Goal: Task Accomplishment & Management: Complete application form

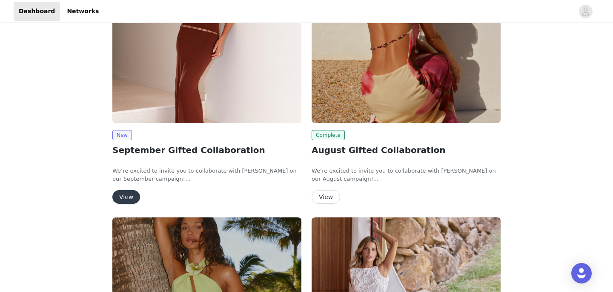
scroll to position [116, 0]
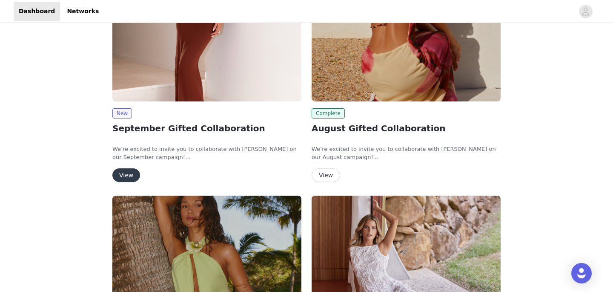
click at [133, 174] on button "View" at bounding box center [126, 175] width 28 height 14
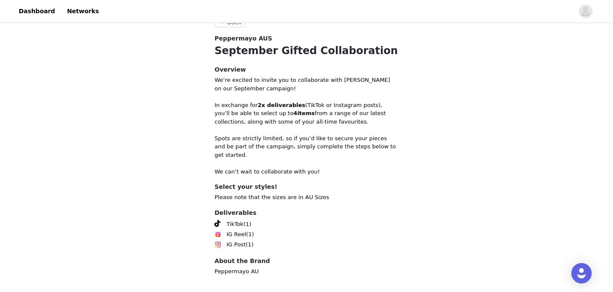
scroll to position [303, 0]
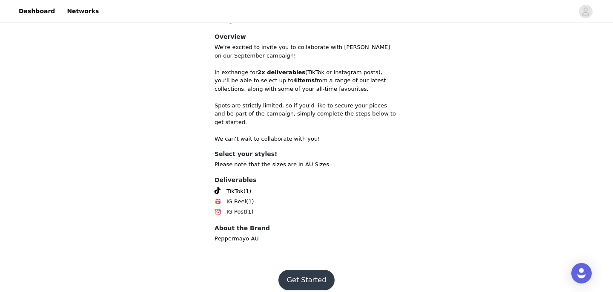
click at [305, 272] on button "Get Started" at bounding box center [306, 279] width 57 height 20
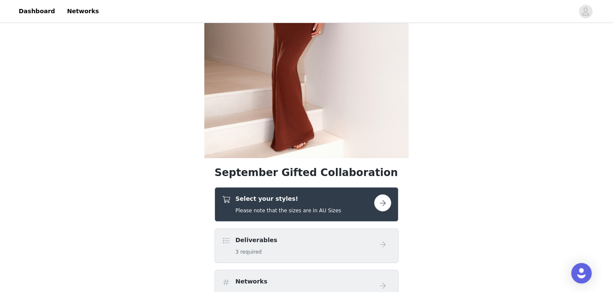
scroll to position [125, 0]
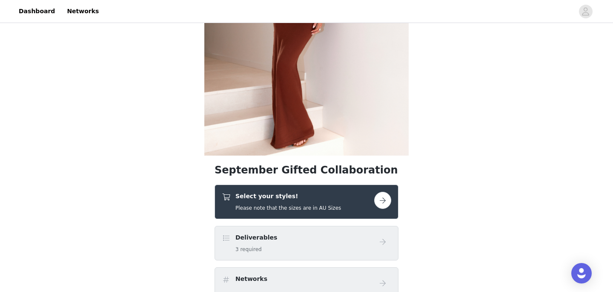
click at [379, 207] on button "button" at bounding box center [382, 200] width 17 height 17
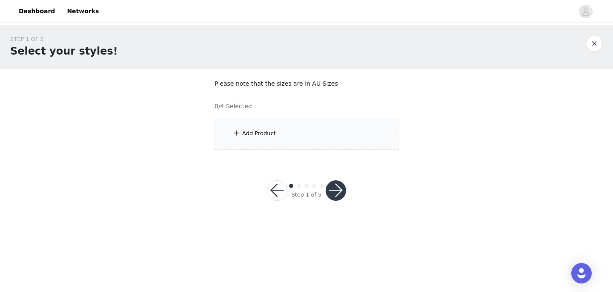
click at [320, 140] on div "Add Product" at bounding box center [307, 133] width 184 height 32
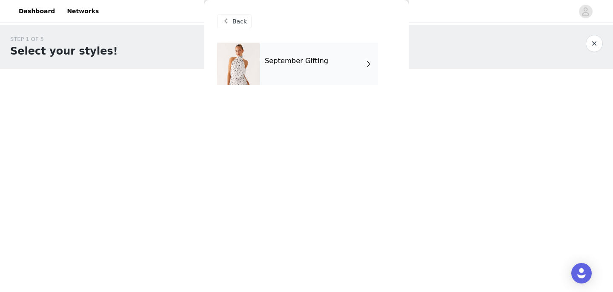
click at [310, 66] on div "September Gifting" at bounding box center [319, 64] width 118 height 43
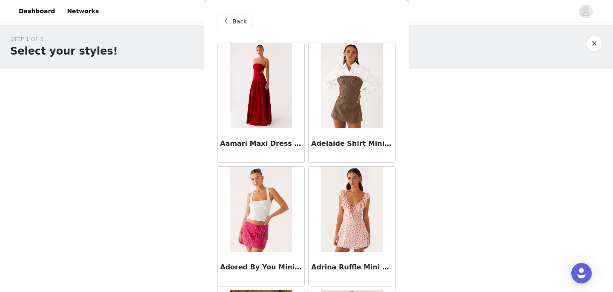
scroll to position [1011, 0]
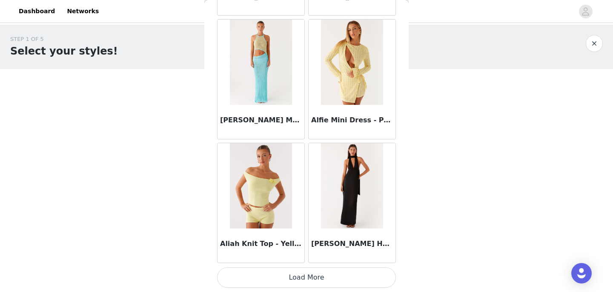
click at [312, 275] on button "Load More" at bounding box center [306, 277] width 179 height 20
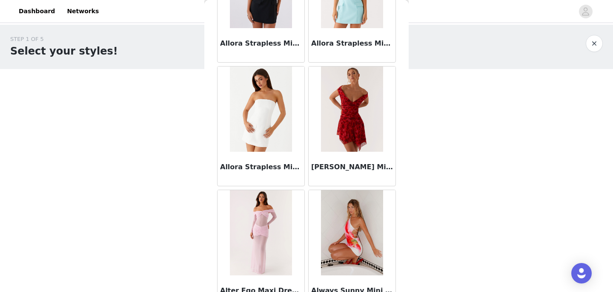
scroll to position [2245, 0]
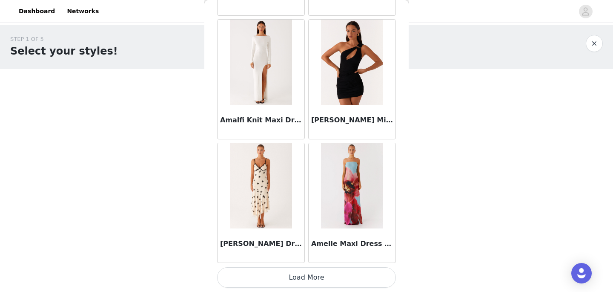
click at [330, 274] on button "Load More" at bounding box center [306, 277] width 179 height 20
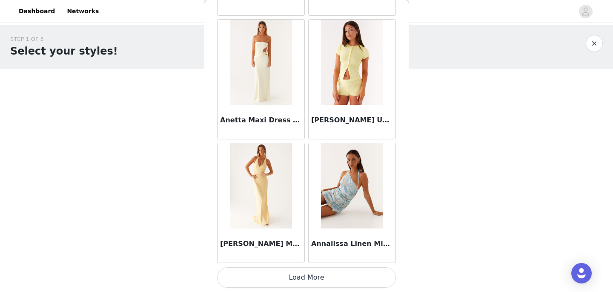
scroll to position [3463, 0]
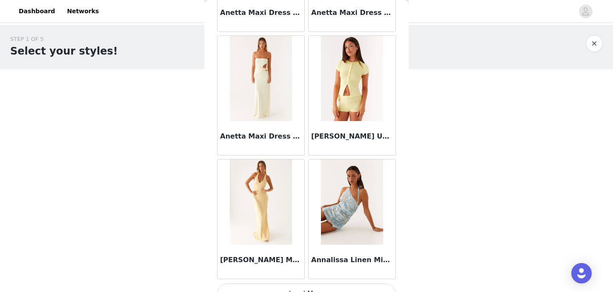
click at [357, 73] on img at bounding box center [352, 78] width 62 height 85
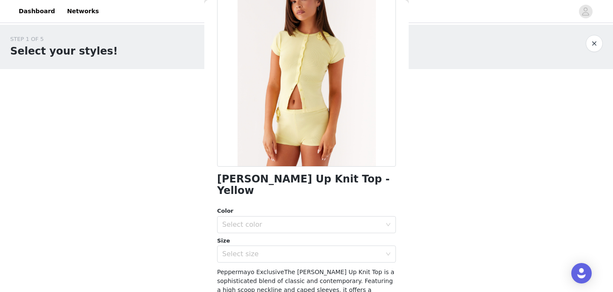
scroll to position [94, 0]
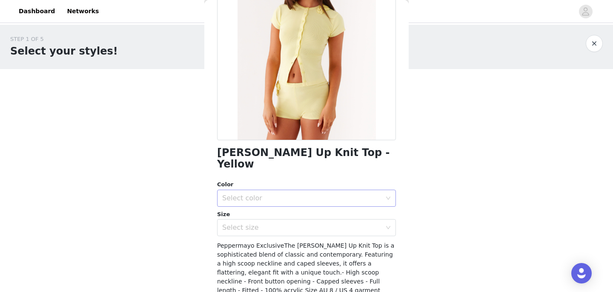
click at [280, 194] on div "Select color" at bounding box center [301, 198] width 159 height 9
click at [273, 206] on li "Yellow" at bounding box center [306, 205] width 179 height 14
click at [269, 222] on div "Select size" at bounding box center [303, 227] width 163 height 16
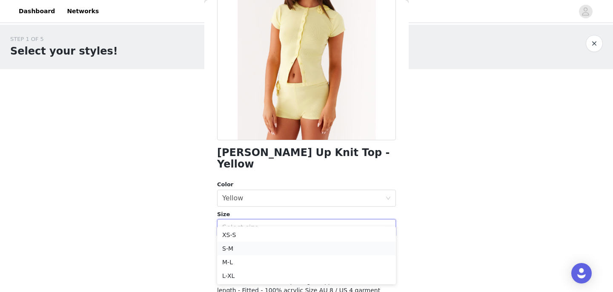
click at [260, 246] on li "S-M" at bounding box center [306, 248] width 179 height 14
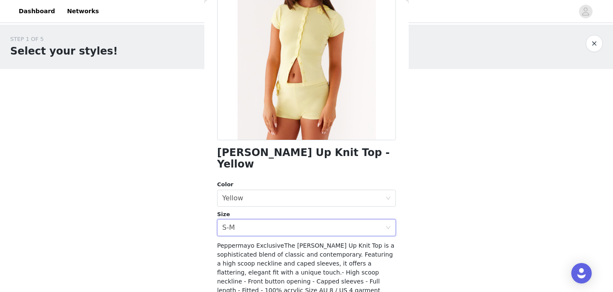
scroll to position [139, 0]
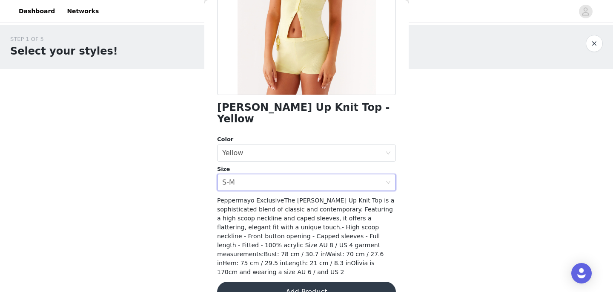
click at [292, 281] on button "Add Product" at bounding box center [306, 291] width 179 height 20
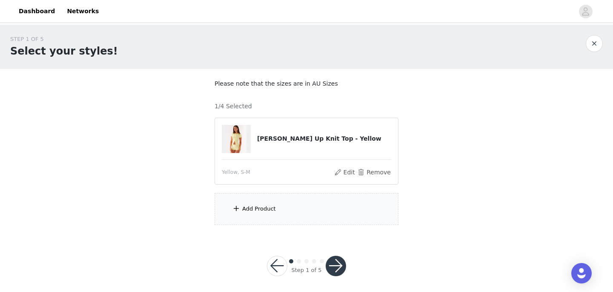
click at [290, 203] on div "Add Product" at bounding box center [307, 209] width 184 height 32
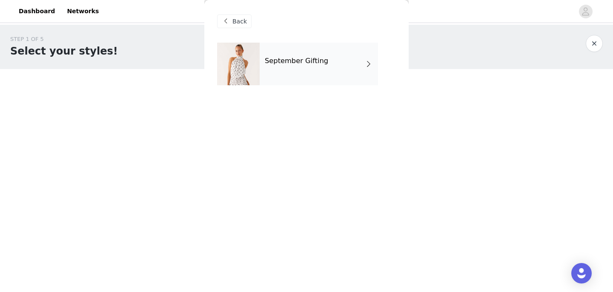
click at [317, 72] on div "September Gifting" at bounding box center [319, 64] width 118 height 43
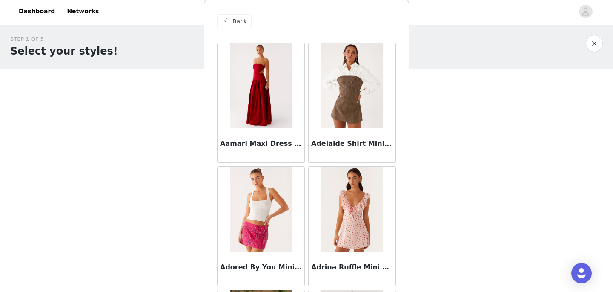
scroll to position [1011, 0]
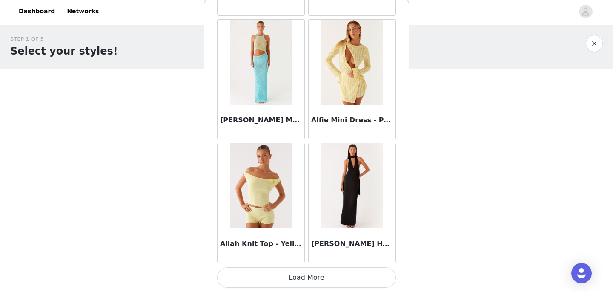
click at [311, 277] on button "Load More" at bounding box center [306, 277] width 179 height 20
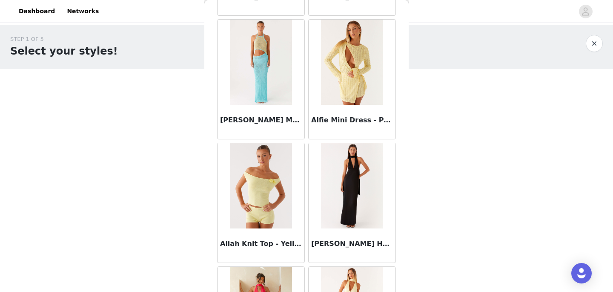
scroll to position [2245, 0]
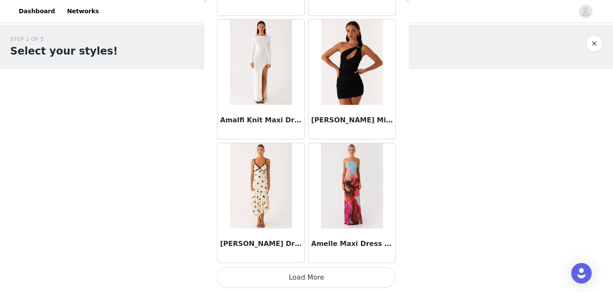
click at [288, 275] on button "Load More" at bounding box center [306, 277] width 179 height 20
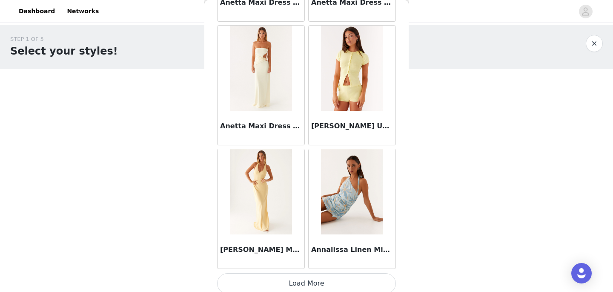
scroll to position [3479, 0]
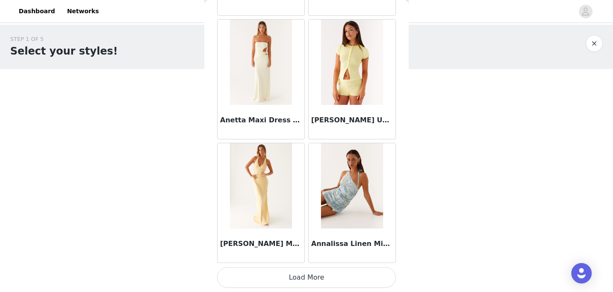
click at [285, 276] on button "Load More" at bounding box center [306, 277] width 179 height 20
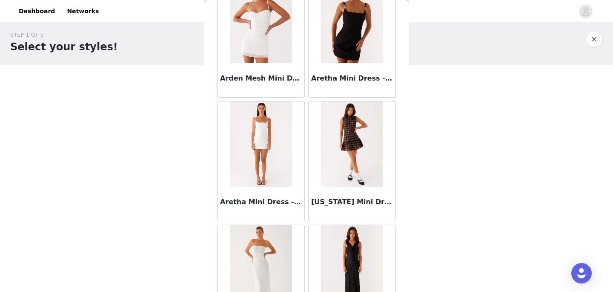
scroll to position [4714, 0]
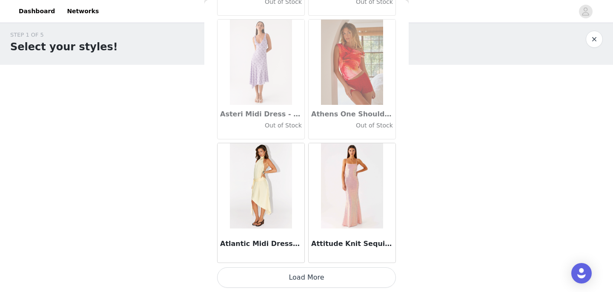
click at [301, 283] on button "Load More" at bounding box center [306, 277] width 179 height 20
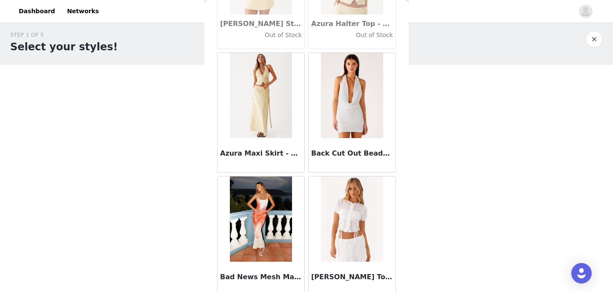
scroll to position [5948, 0]
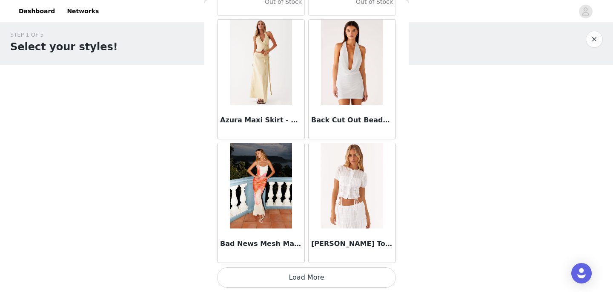
click at [315, 277] on button "Load More" at bounding box center [306, 277] width 179 height 20
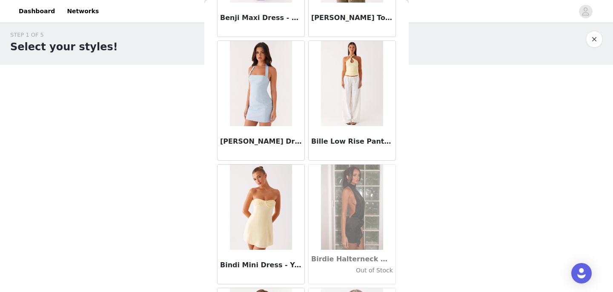
scroll to position [7182, 0]
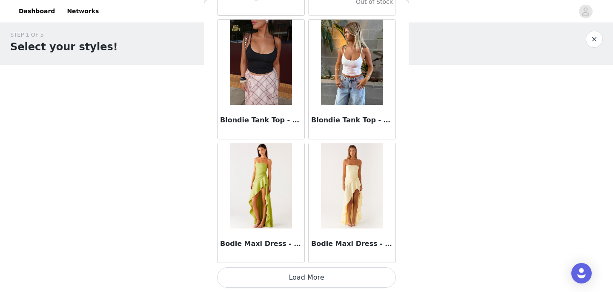
click at [326, 275] on button "Load More" at bounding box center [306, 277] width 179 height 20
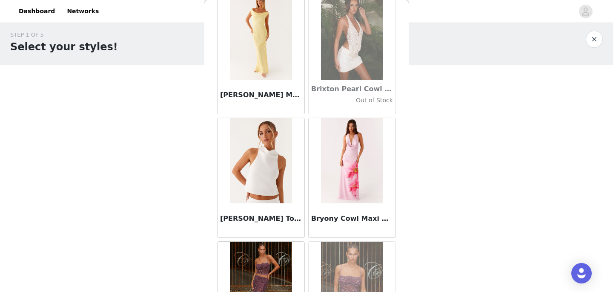
scroll to position [8417, 0]
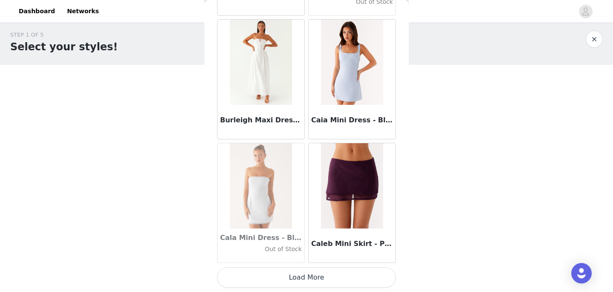
click at [298, 275] on button "Load More" at bounding box center [306, 277] width 179 height 20
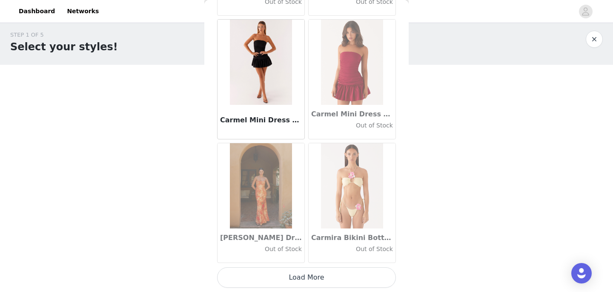
click at [322, 279] on button "Load More" at bounding box center [306, 277] width 179 height 20
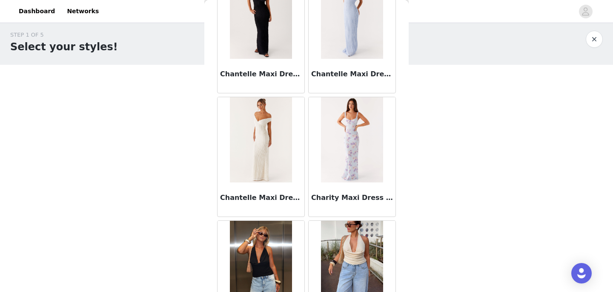
scroll to position [10885, 0]
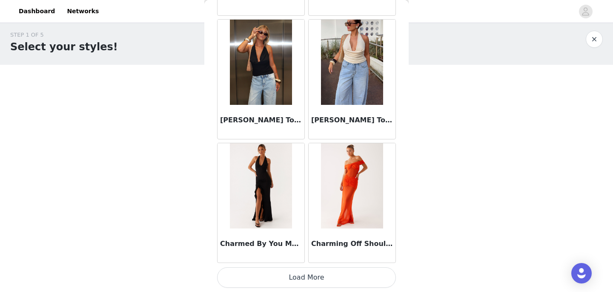
click at [318, 280] on button "Load More" at bounding box center [306, 277] width 179 height 20
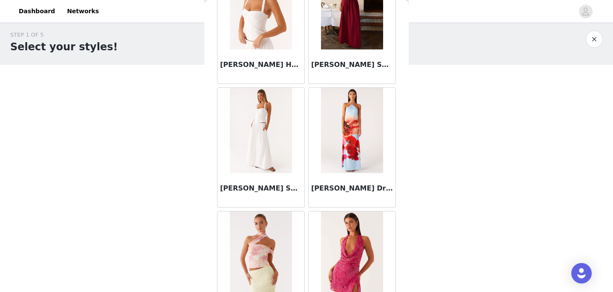
scroll to position [11307, 0]
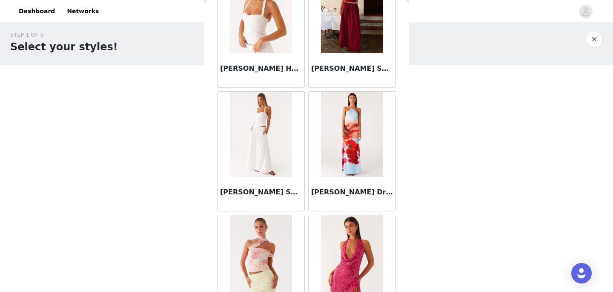
click at [268, 132] on img at bounding box center [261, 134] width 62 height 85
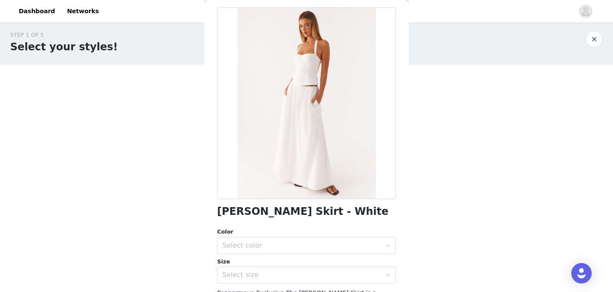
scroll to position [57, 0]
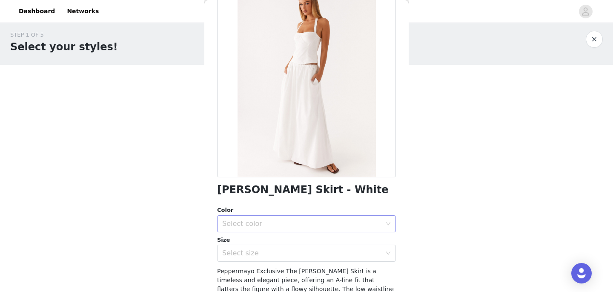
click at [267, 225] on div "Select color" at bounding box center [301, 223] width 159 height 9
click at [253, 241] on li "White" at bounding box center [306, 242] width 179 height 14
click at [255, 252] on div "Select size" at bounding box center [301, 253] width 159 height 9
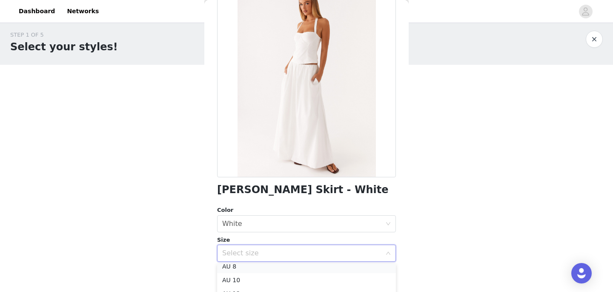
scroll to position [29, 0]
click at [240, 270] on li "AU 8" at bounding box center [306, 270] width 179 height 14
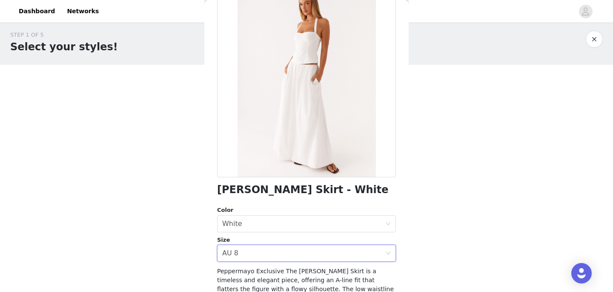
scroll to position [157, 0]
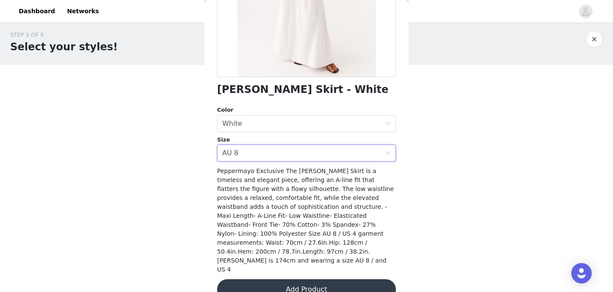
click at [298, 279] on button "Add Product" at bounding box center [306, 289] width 179 height 20
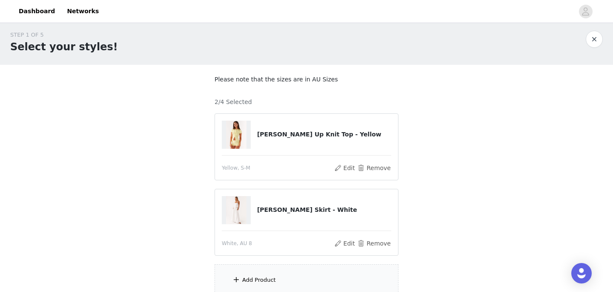
scroll to position [80, 0]
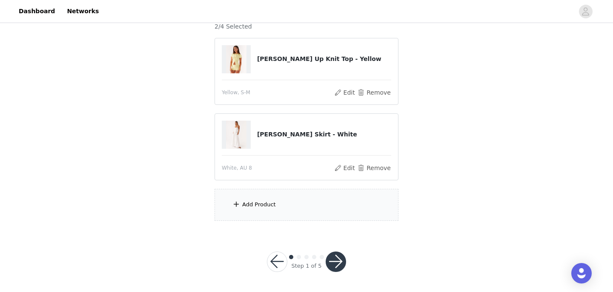
click at [288, 202] on div "Add Product" at bounding box center [307, 205] width 184 height 32
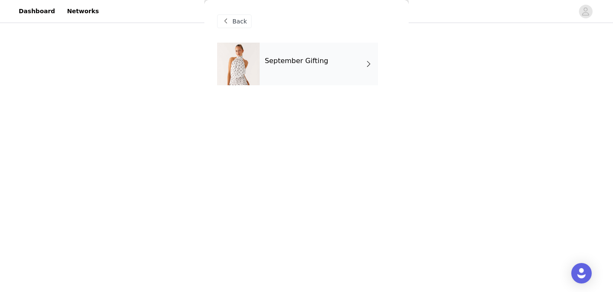
click at [321, 60] on h4 "September Gifting" at bounding box center [296, 61] width 63 height 8
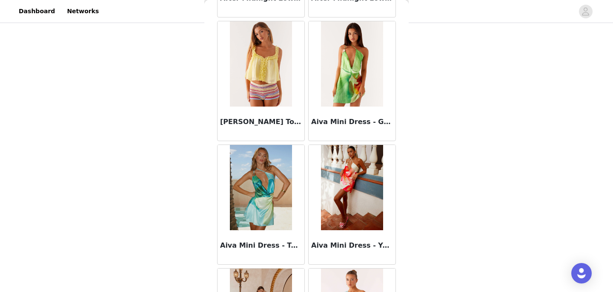
scroll to position [1011, 0]
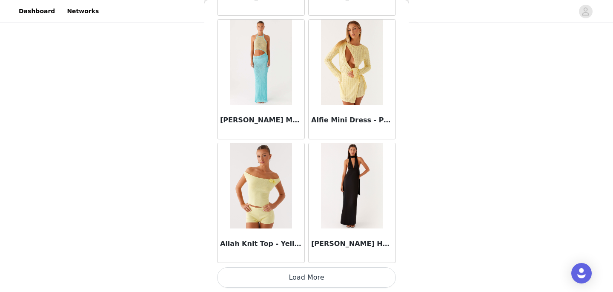
click at [308, 282] on button "Load More" at bounding box center [306, 277] width 179 height 20
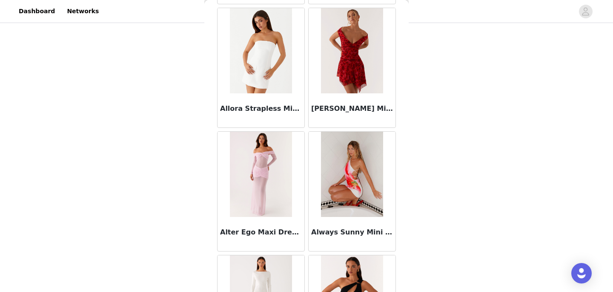
scroll to position [2245, 0]
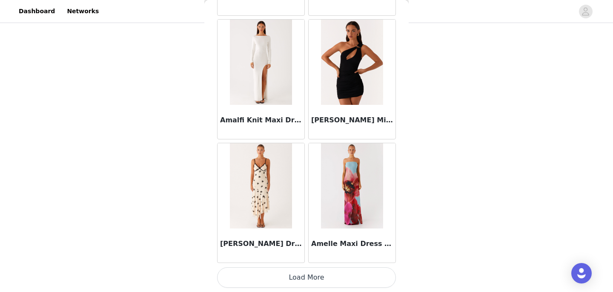
click at [316, 277] on button "Load More" at bounding box center [306, 277] width 179 height 20
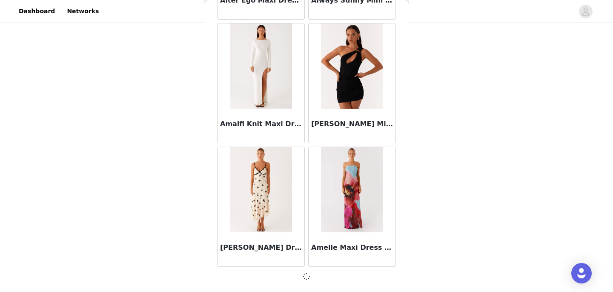
scroll to position [2241, 0]
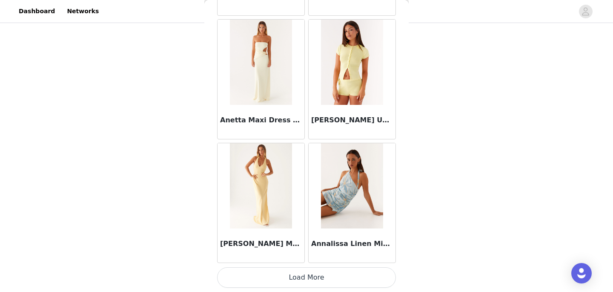
click at [309, 277] on button "Load More" at bounding box center [306, 277] width 179 height 20
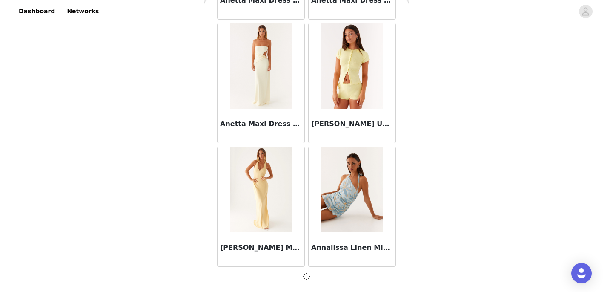
scroll to position [3476, 0]
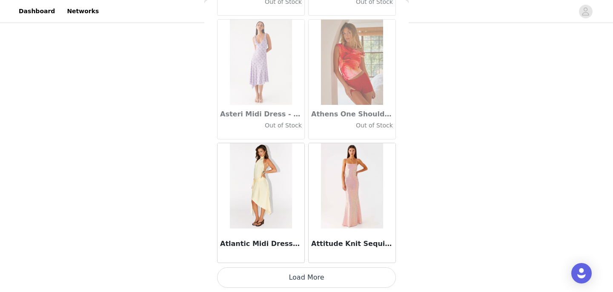
click at [309, 277] on button "Load More" at bounding box center [306, 277] width 179 height 20
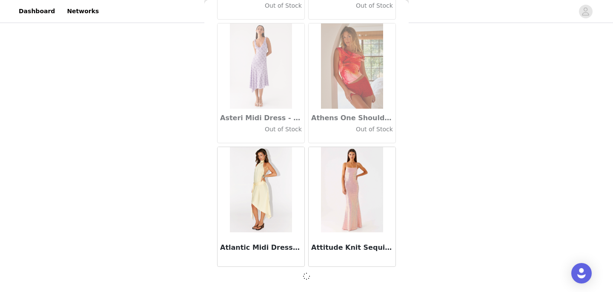
scroll to position [4710, 0]
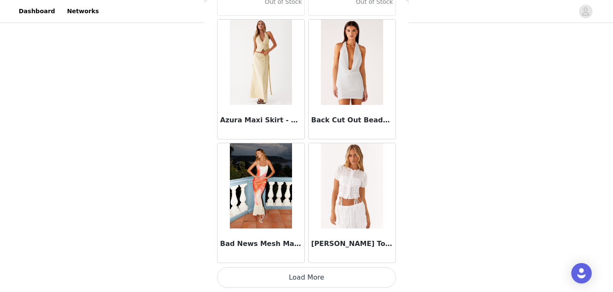
click at [300, 276] on button "Load More" at bounding box center [306, 277] width 179 height 20
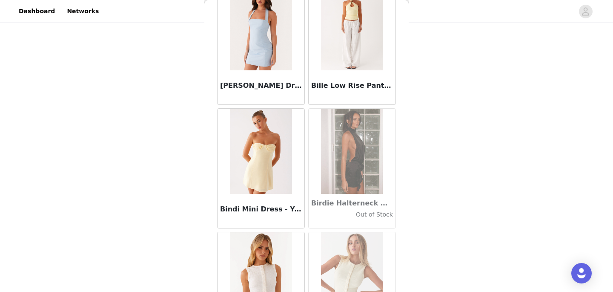
scroll to position [7182, 0]
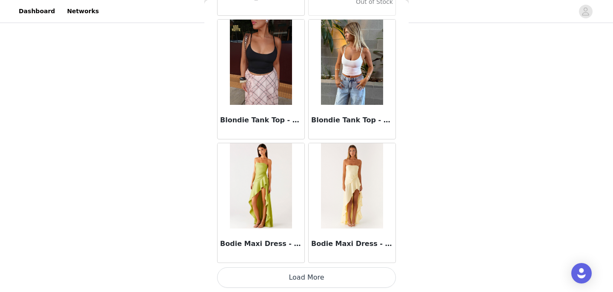
click at [300, 276] on button "Load More" at bounding box center [306, 277] width 179 height 20
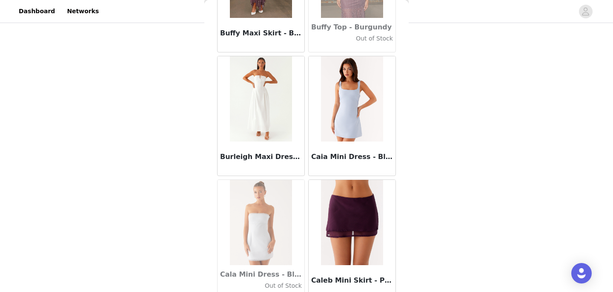
scroll to position [8417, 0]
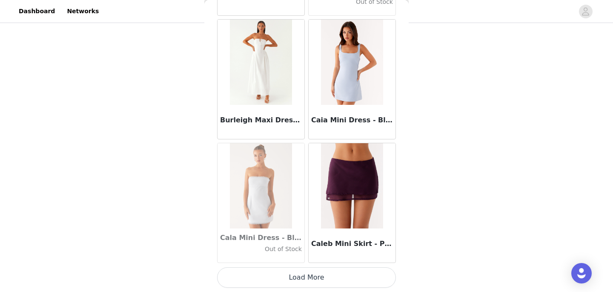
click at [291, 276] on button "Load More" at bounding box center [306, 277] width 179 height 20
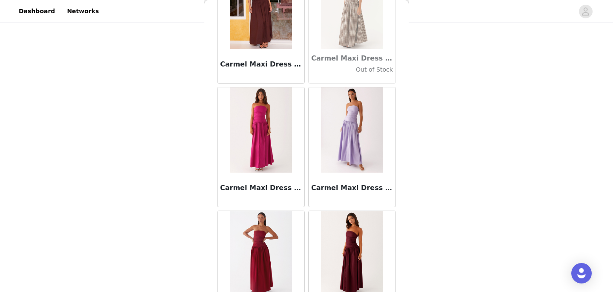
scroll to position [9651, 0]
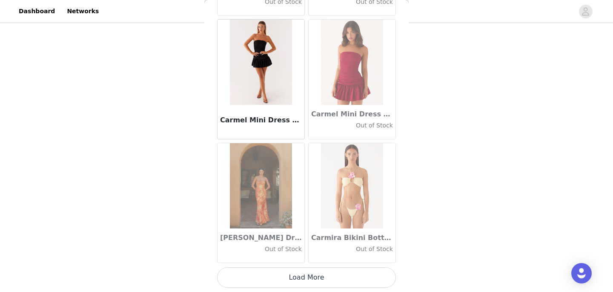
click at [312, 273] on button "Load More" at bounding box center [306, 277] width 179 height 20
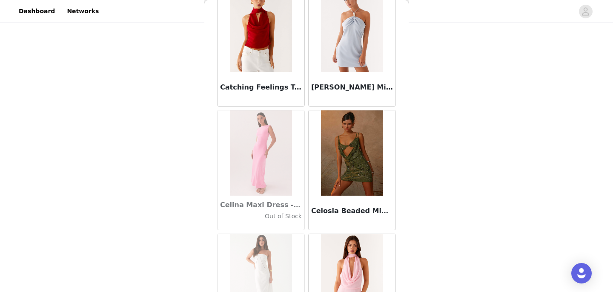
scroll to position [10885, 0]
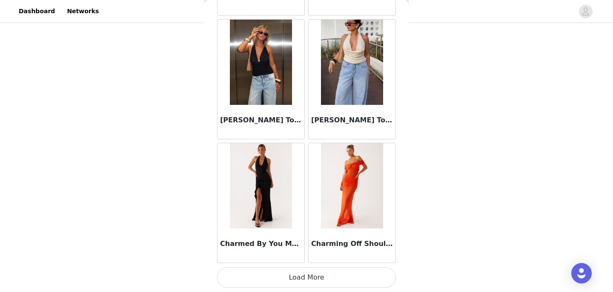
click at [327, 275] on button "Load More" at bounding box center [306, 277] width 179 height 20
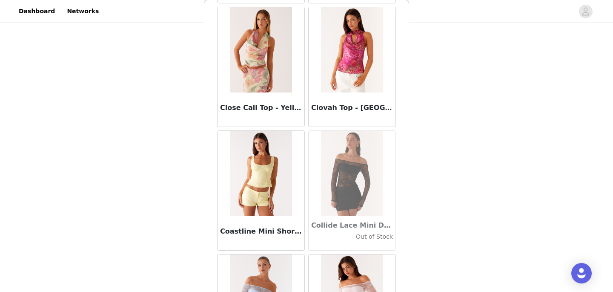
scroll to position [12120, 0]
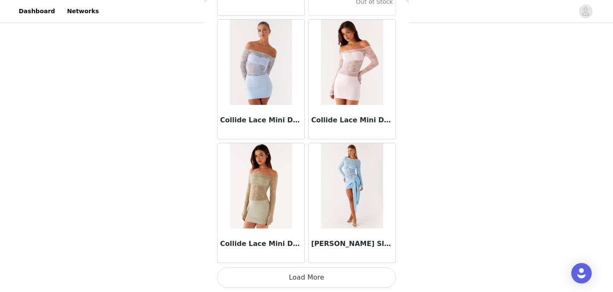
click at [306, 277] on button "Load More" at bounding box center [306, 277] width 179 height 20
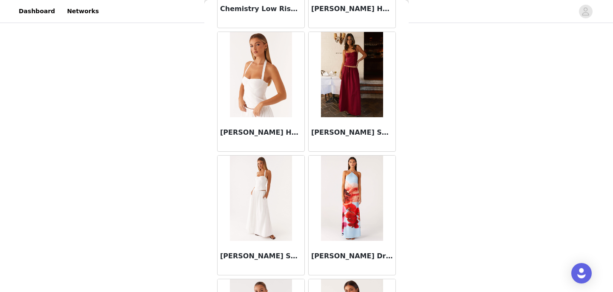
scroll to position [11240, 0]
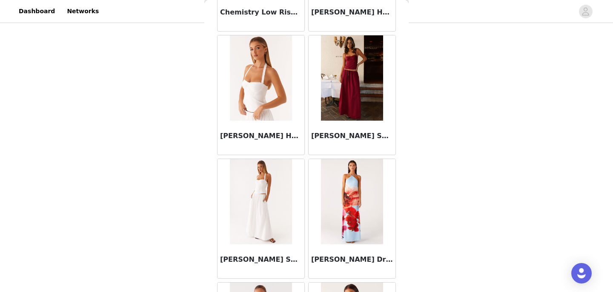
click at [252, 78] on img at bounding box center [261, 77] width 62 height 85
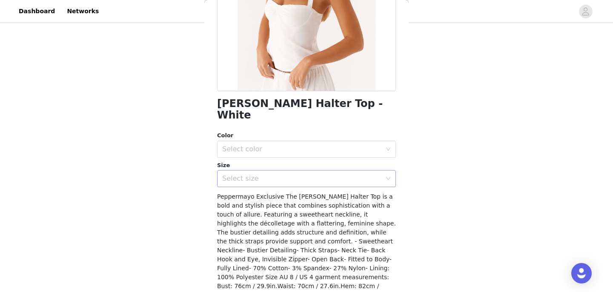
scroll to position [163, 0]
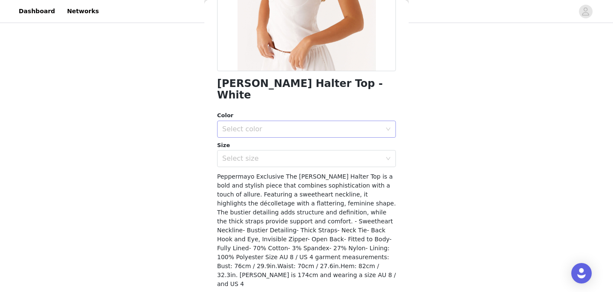
click at [278, 125] on div "Select color" at bounding box center [301, 129] width 159 height 9
click at [277, 137] on li "White" at bounding box center [306, 136] width 179 height 14
click at [277, 154] on div "Select size" at bounding box center [301, 158] width 159 height 9
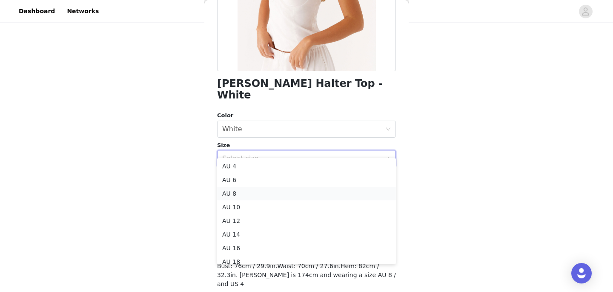
click at [263, 189] on li "AU 8" at bounding box center [306, 193] width 179 height 14
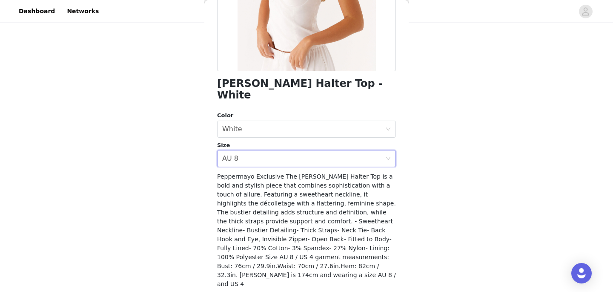
scroll to position [175, 0]
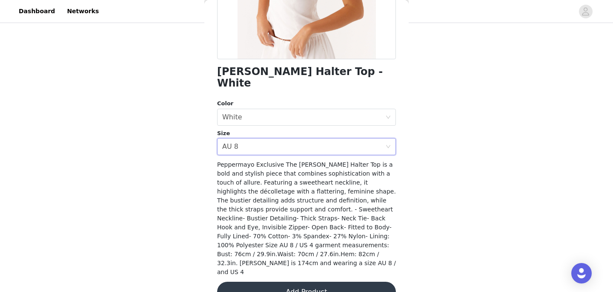
click at [309, 281] on button "Add Product" at bounding box center [306, 291] width 179 height 20
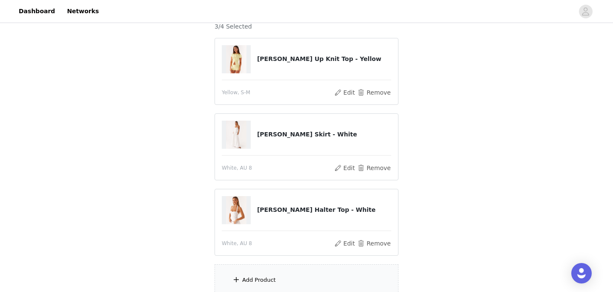
click at [282, 275] on div "Add Product" at bounding box center [307, 280] width 184 height 32
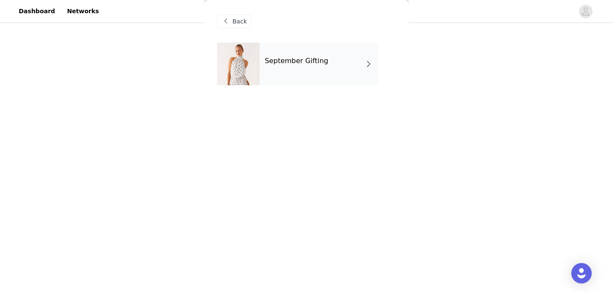
click at [289, 70] on div "September Gifting" at bounding box center [319, 64] width 118 height 43
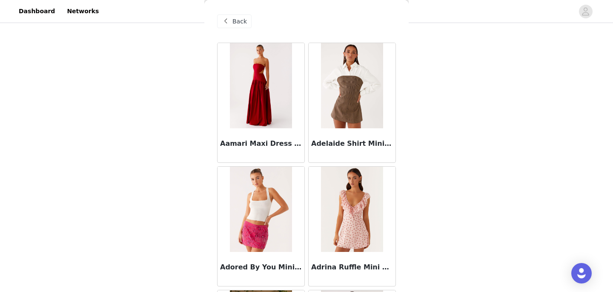
scroll to position [1011, 0]
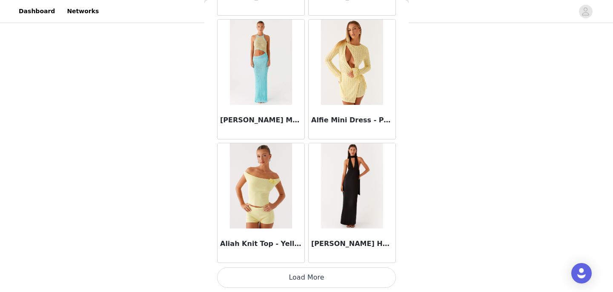
click at [305, 277] on button "Load More" at bounding box center [306, 277] width 179 height 20
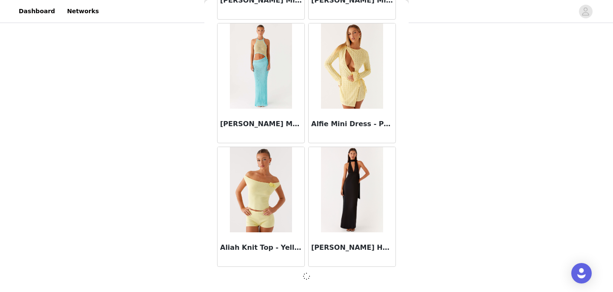
scroll to position [1007, 0]
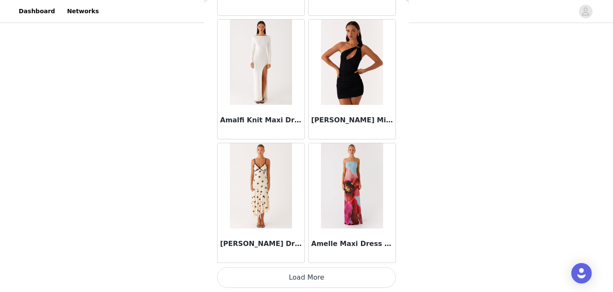
click at [320, 276] on button "Load More" at bounding box center [306, 277] width 179 height 20
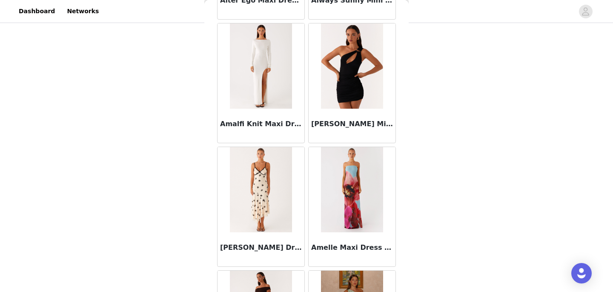
scroll to position [2245, 0]
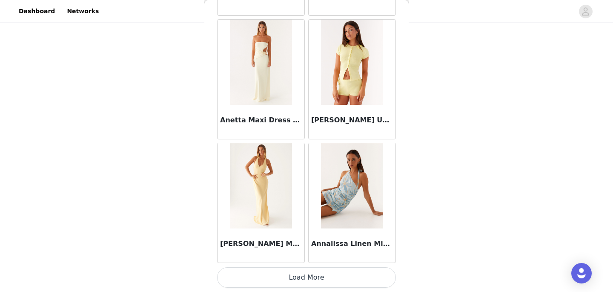
click at [306, 278] on button "Load More" at bounding box center [306, 277] width 179 height 20
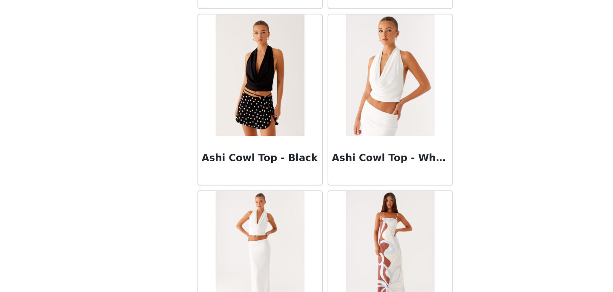
scroll to position [4714, 0]
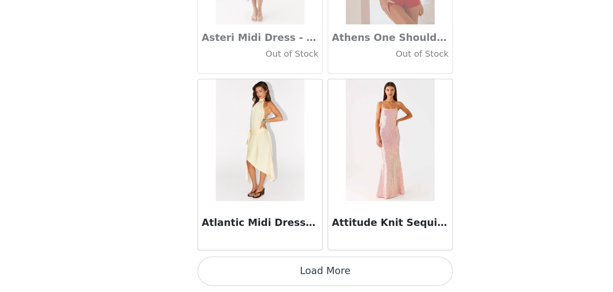
click at [298, 273] on button "Load More" at bounding box center [306, 277] width 179 height 20
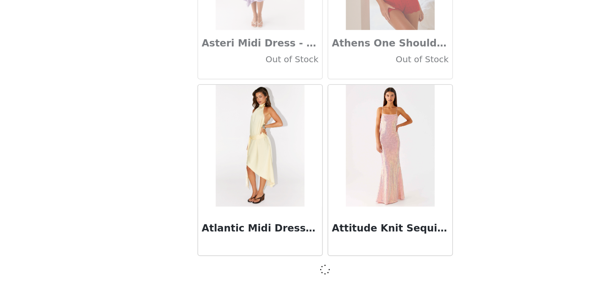
scroll to position [155, 0]
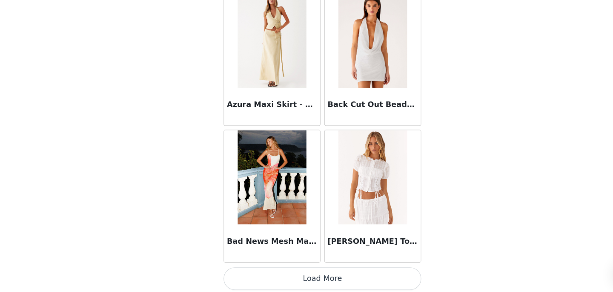
click at [300, 279] on button "Load More" at bounding box center [306, 277] width 179 height 20
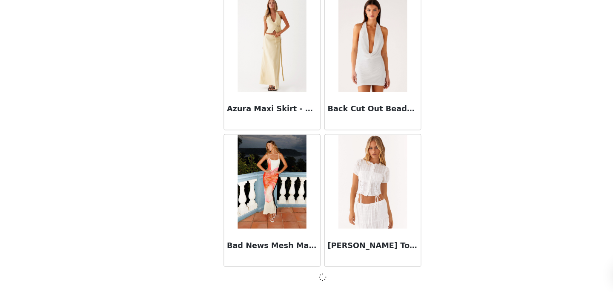
scroll to position [5944, 0]
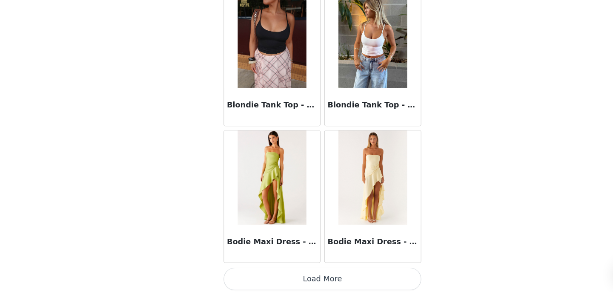
click at [313, 279] on button "Load More" at bounding box center [306, 277] width 179 height 20
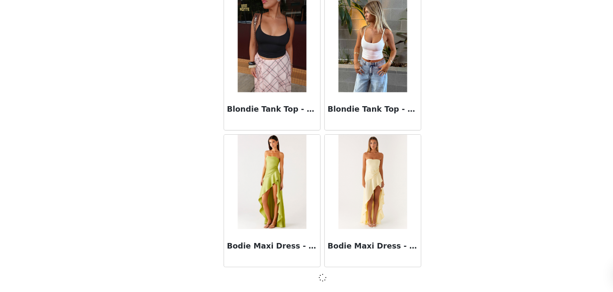
scroll to position [155, 0]
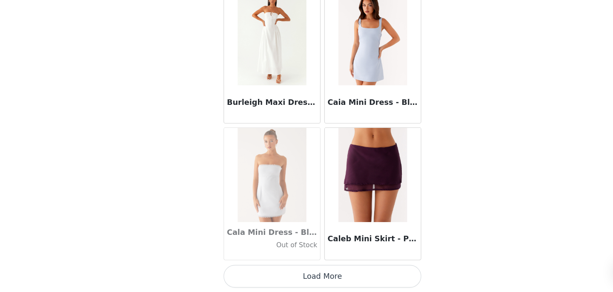
click at [303, 277] on button "Load More" at bounding box center [306, 277] width 179 height 20
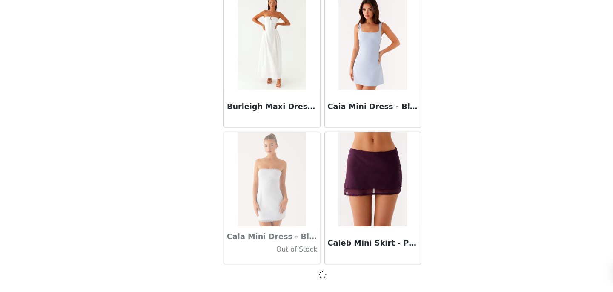
scroll to position [8413, 0]
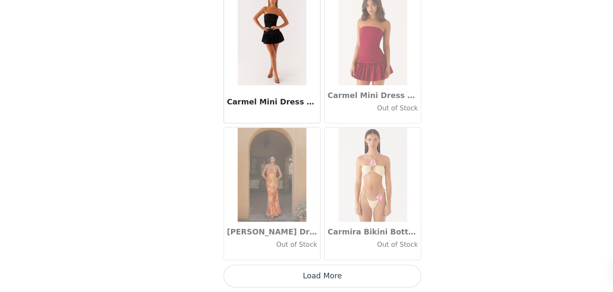
click at [302, 276] on button "Load More" at bounding box center [306, 277] width 179 height 20
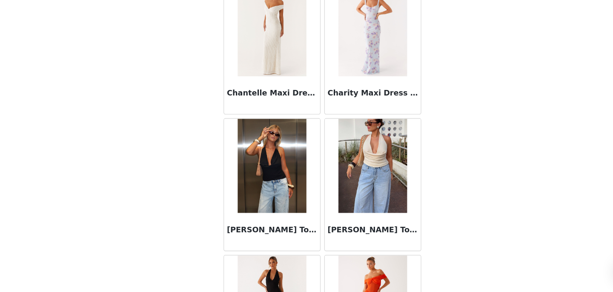
scroll to position [10885, 0]
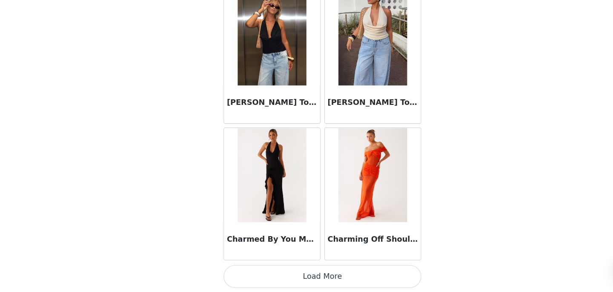
click at [312, 280] on button "Load More" at bounding box center [306, 277] width 179 height 20
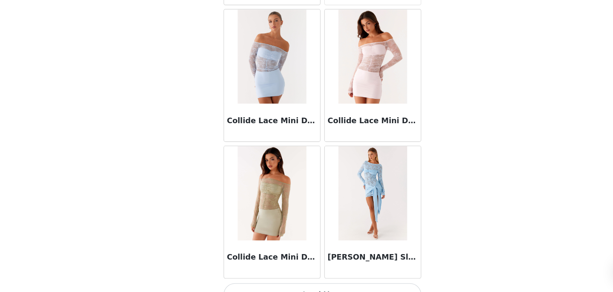
scroll to position [12120, 0]
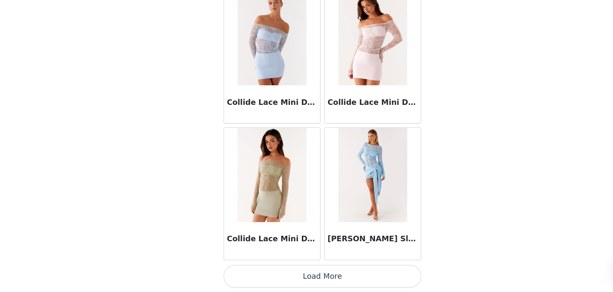
click at [321, 281] on button "Load More" at bounding box center [306, 277] width 179 height 20
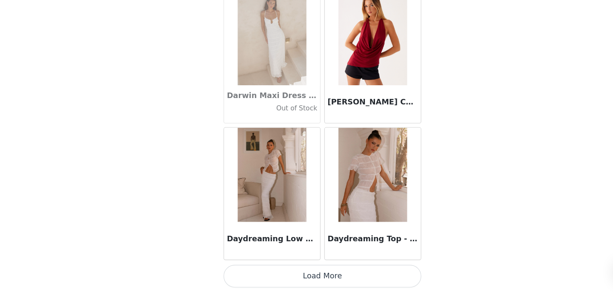
click at [310, 280] on button "Load More" at bounding box center [306, 277] width 179 height 20
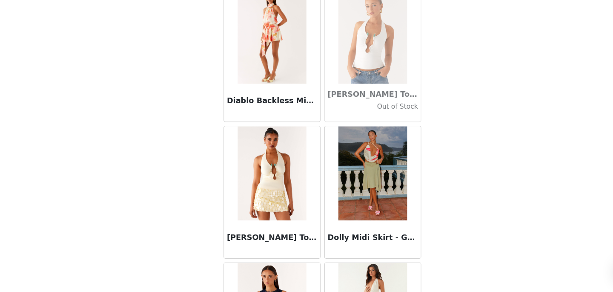
scroll to position [14588, 0]
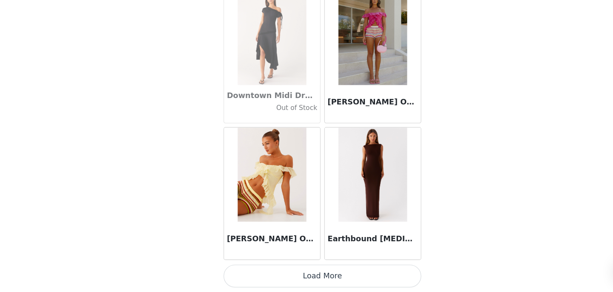
click at [327, 280] on button "Load More" at bounding box center [306, 277] width 179 height 20
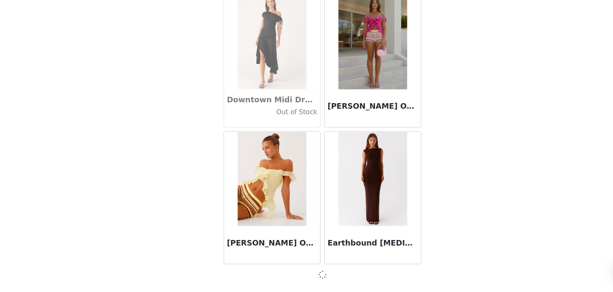
scroll to position [14585, 0]
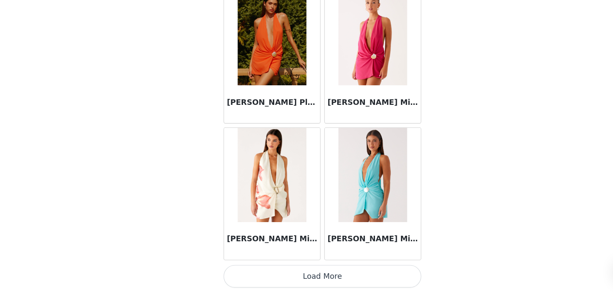
click at [314, 280] on button "Load More" at bounding box center [306, 277] width 179 height 20
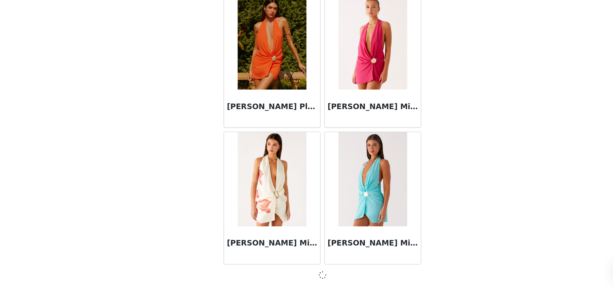
scroll to position [15819, 0]
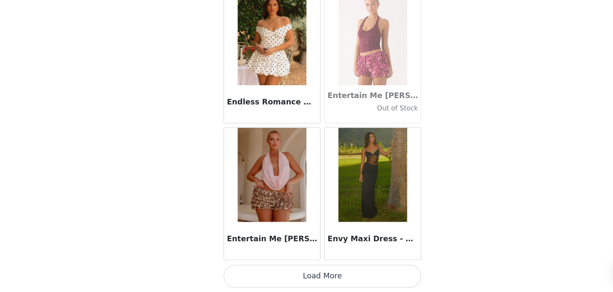
click at [331, 274] on button "Load More" at bounding box center [306, 277] width 179 height 20
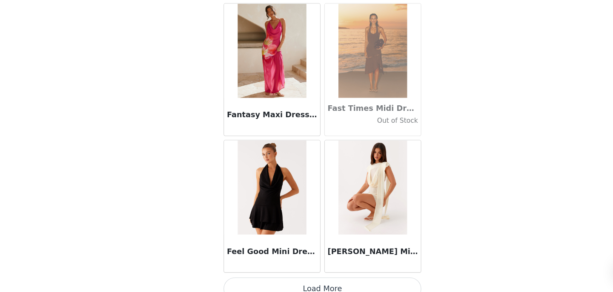
scroll to position [18291, 0]
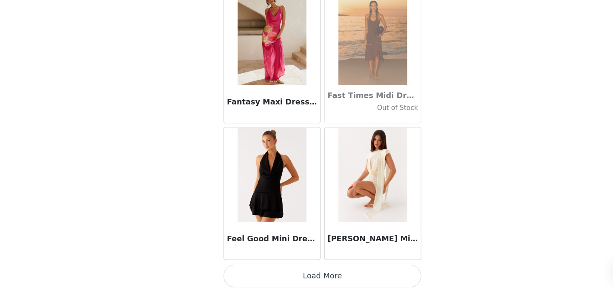
click at [316, 278] on button "Load More" at bounding box center [306, 277] width 179 height 20
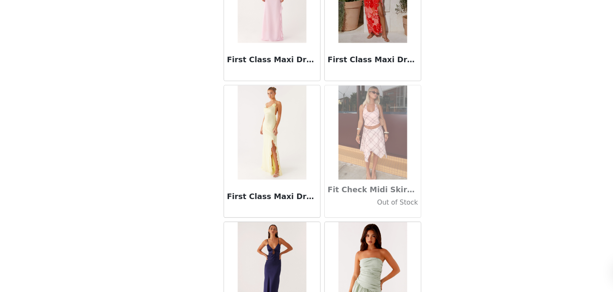
scroll to position [19526, 0]
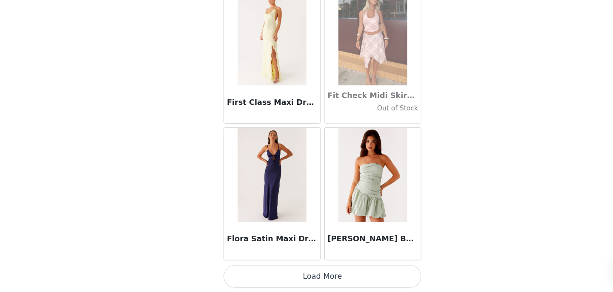
click at [308, 270] on button "Load More" at bounding box center [306, 277] width 179 height 20
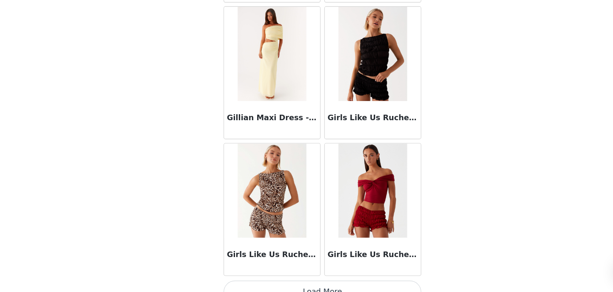
scroll to position [20760, 0]
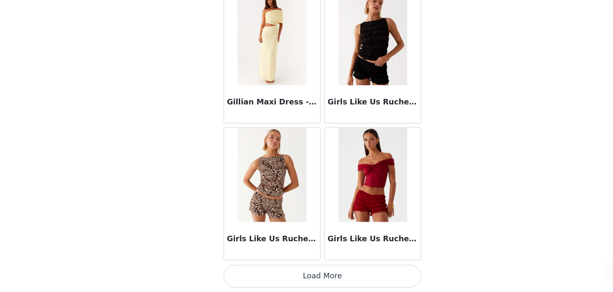
click at [314, 278] on button "Load More" at bounding box center [306, 277] width 179 height 20
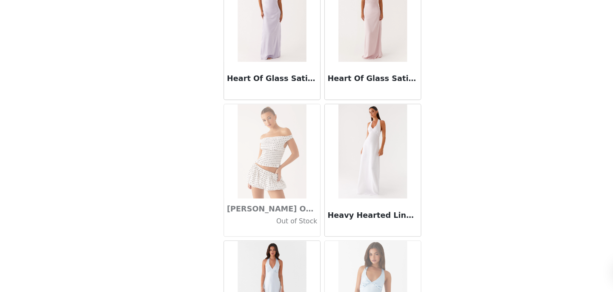
scroll to position [21994, 0]
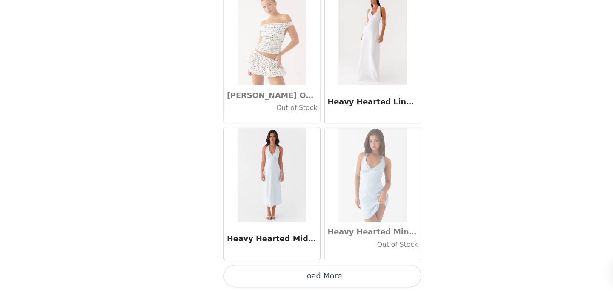
click at [297, 274] on button "Load More" at bounding box center [306, 277] width 179 height 20
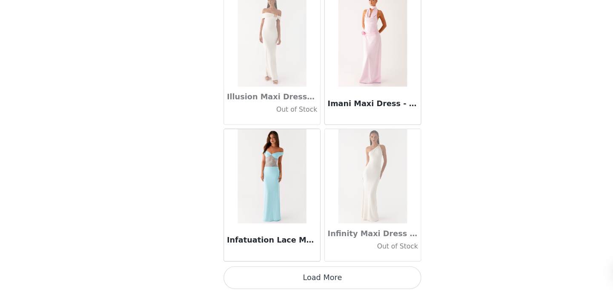
scroll to position [23229, 0]
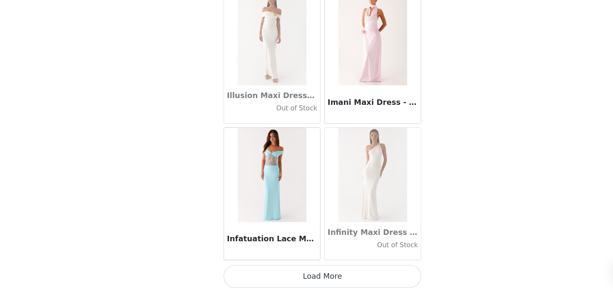
click at [318, 277] on button "Load More" at bounding box center [306, 277] width 179 height 20
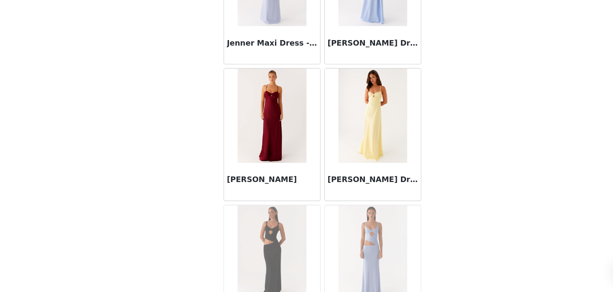
scroll to position [24463, 0]
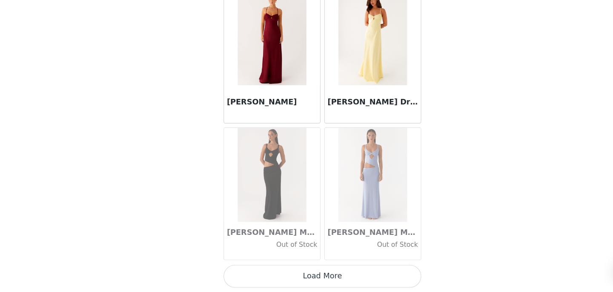
click at [330, 280] on button "Load More" at bounding box center [306, 277] width 179 height 20
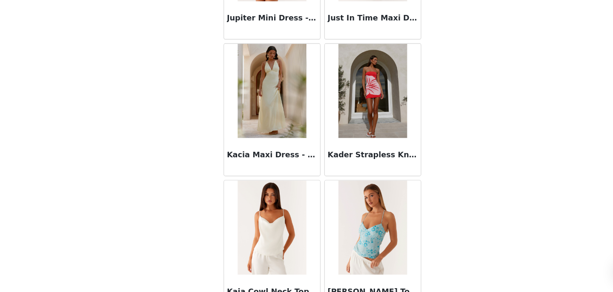
scroll to position [25697, 0]
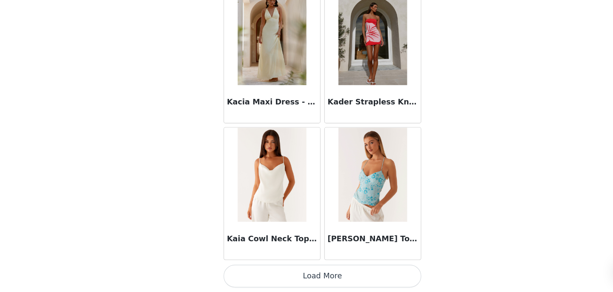
click at [307, 275] on button "Load More" at bounding box center [306, 277] width 179 height 20
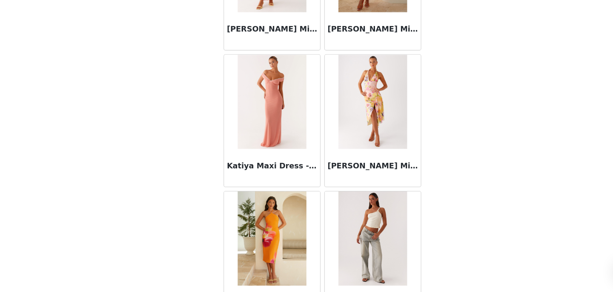
scroll to position [26931, 0]
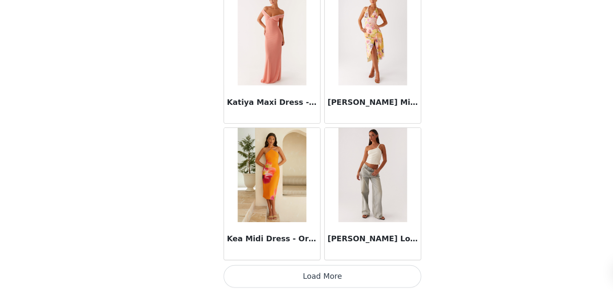
click at [322, 275] on button "Load More" at bounding box center [306, 277] width 179 height 20
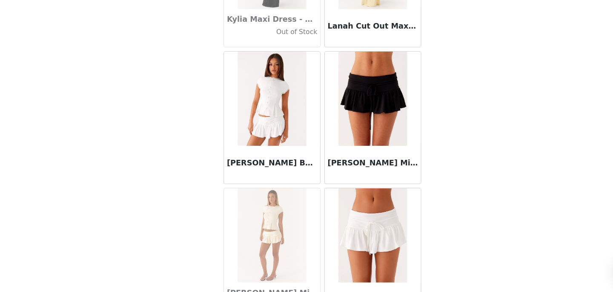
scroll to position [28166, 0]
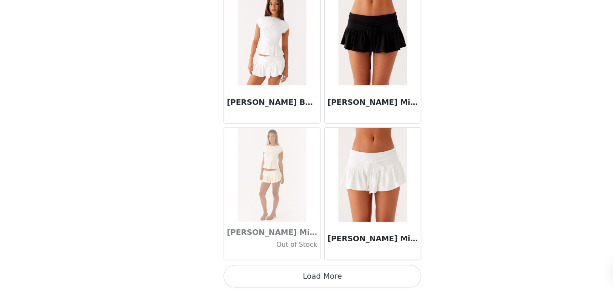
click at [329, 280] on button "Load More" at bounding box center [306, 277] width 179 height 20
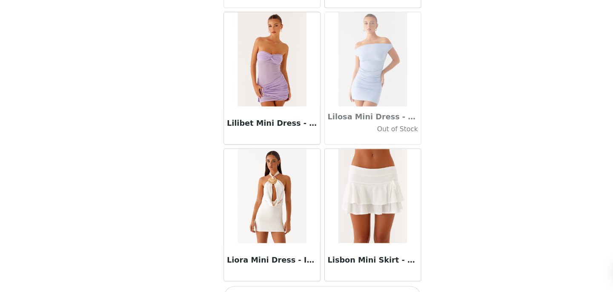
scroll to position [29400, 0]
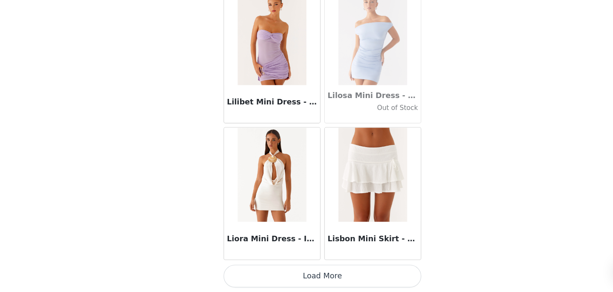
click at [322, 284] on button "Load More" at bounding box center [306, 277] width 179 height 20
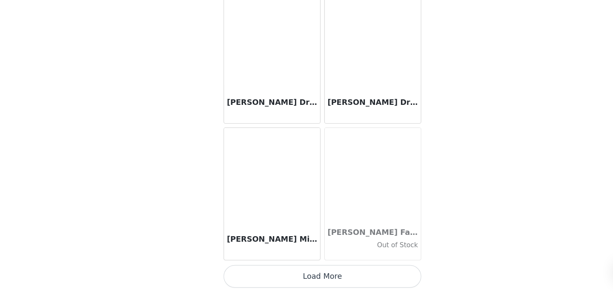
scroll to position [30634, 0]
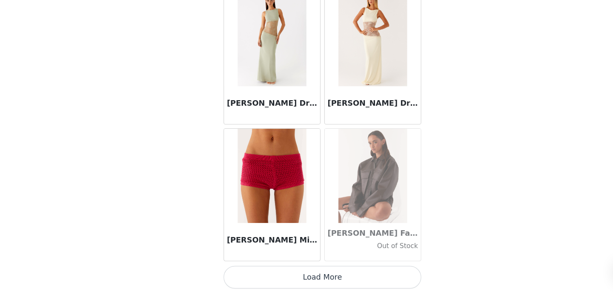
click at [314, 275] on button "Load More" at bounding box center [306, 278] width 179 height 20
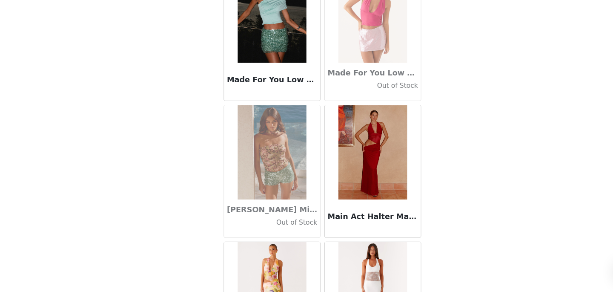
scroll to position [31869, 0]
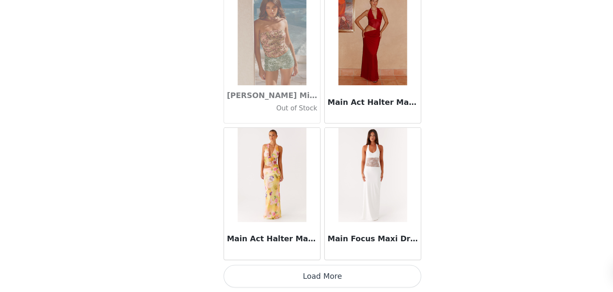
click at [328, 279] on button "Load More" at bounding box center [306, 277] width 179 height 20
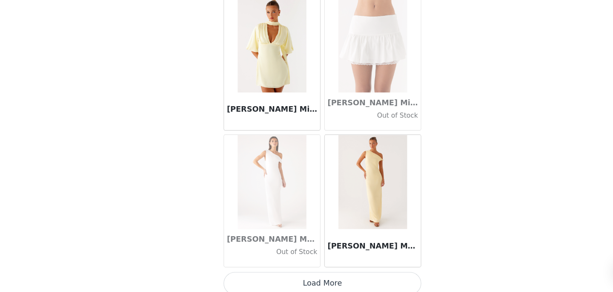
scroll to position [33103, 0]
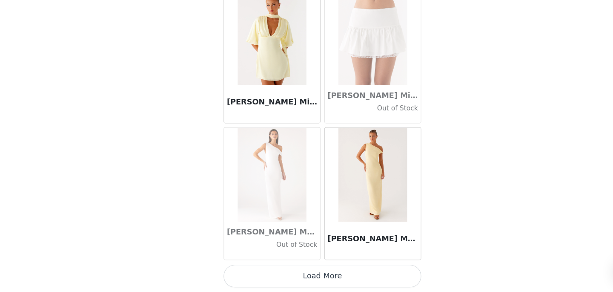
click at [314, 284] on button "Load More" at bounding box center [306, 277] width 179 height 20
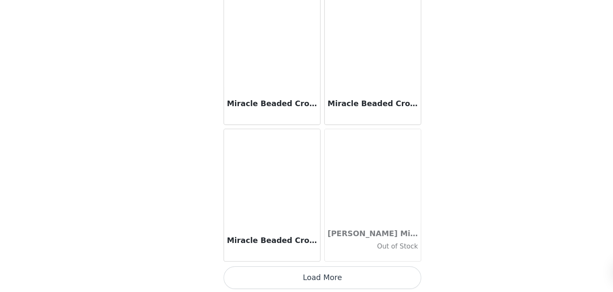
scroll to position [34337, 0]
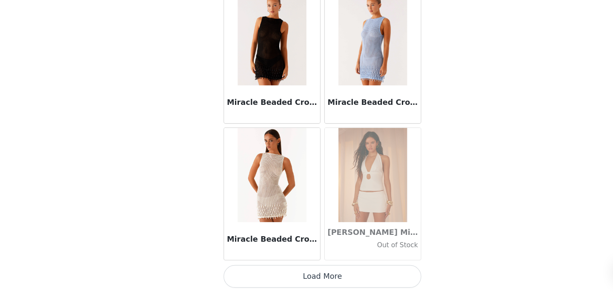
click at [315, 275] on button "Load More" at bounding box center [306, 277] width 179 height 20
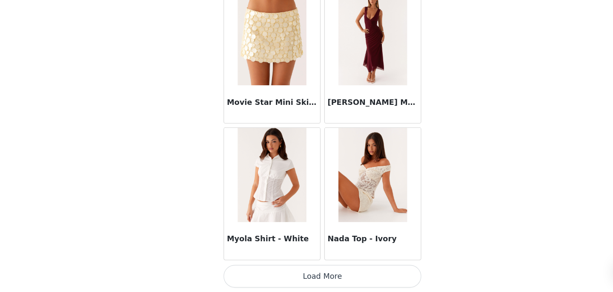
scroll to position [35571, 0]
click at [318, 276] on button "Load More" at bounding box center [306, 277] width 179 height 20
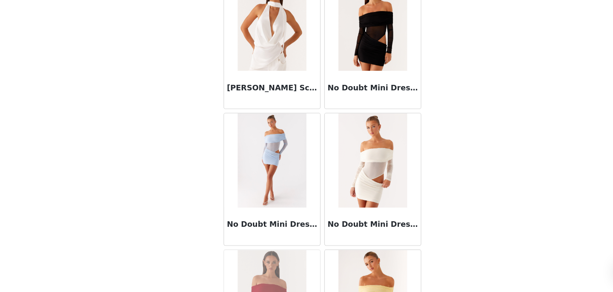
scroll to position [36806, 0]
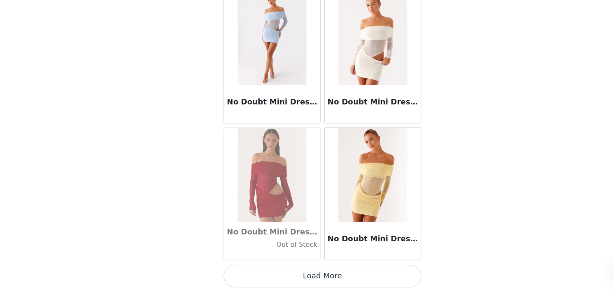
click at [320, 280] on button "Load More" at bounding box center [306, 277] width 179 height 20
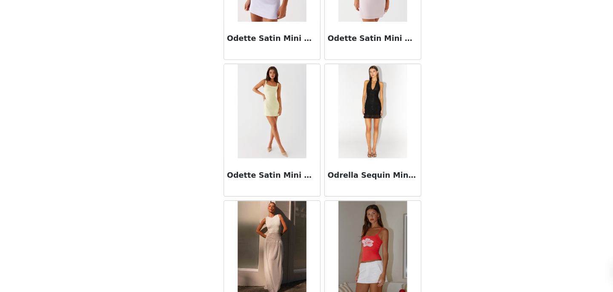
scroll to position [38040, 0]
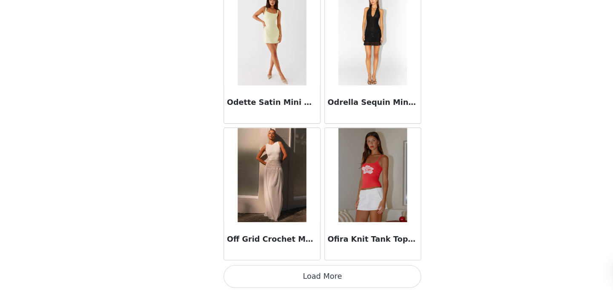
click at [316, 282] on button "Load More" at bounding box center [306, 277] width 179 height 20
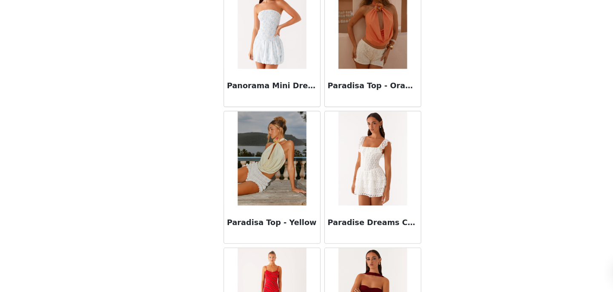
scroll to position [39275, 0]
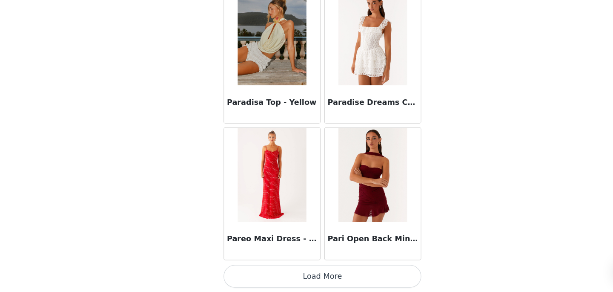
click at [320, 279] on button "Load More" at bounding box center [306, 277] width 179 height 20
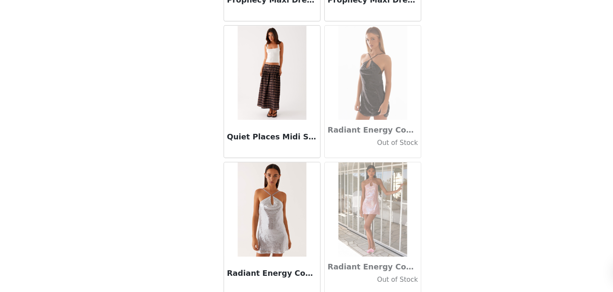
scroll to position [40509, 0]
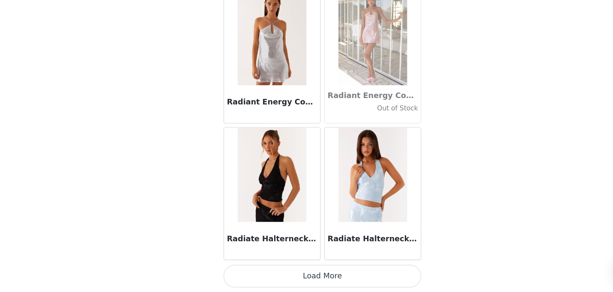
click at [335, 280] on button "Load More" at bounding box center [306, 277] width 179 height 20
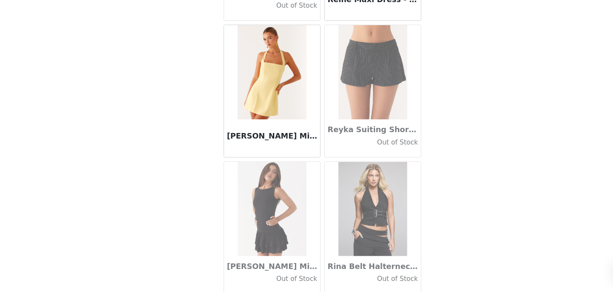
scroll to position [41743, 0]
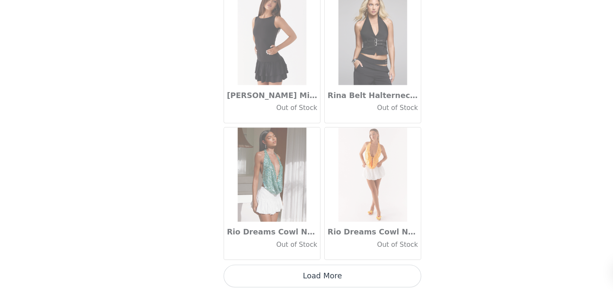
click at [343, 284] on button "Load More" at bounding box center [306, 277] width 179 height 20
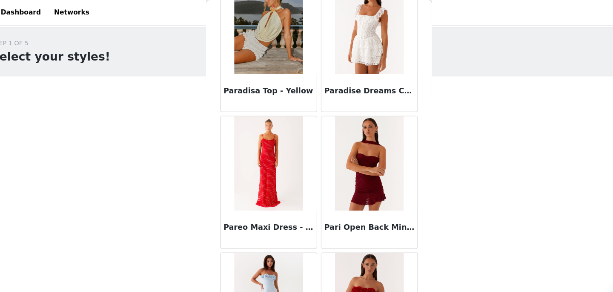
scroll to position [39312, 0]
click at [249, 141] on img at bounding box center [261, 148] width 62 height 85
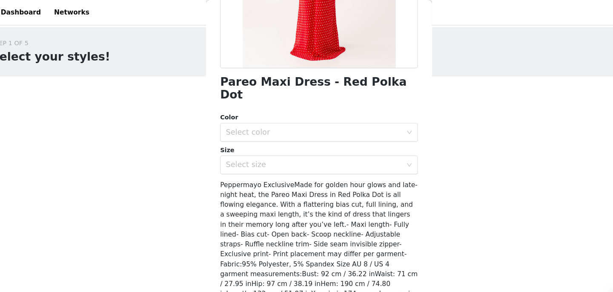
scroll to position [175, 0]
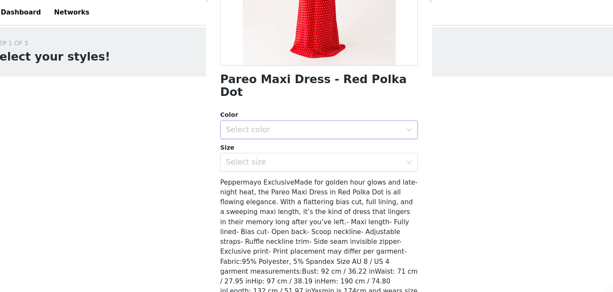
click at [283, 113] on div "Select color" at bounding box center [301, 117] width 159 height 9
click at [281, 122] on li "Red Polka Dot" at bounding box center [306, 124] width 179 height 14
click at [273, 142] on div "Select size" at bounding box center [301, 146] width 159 height 9
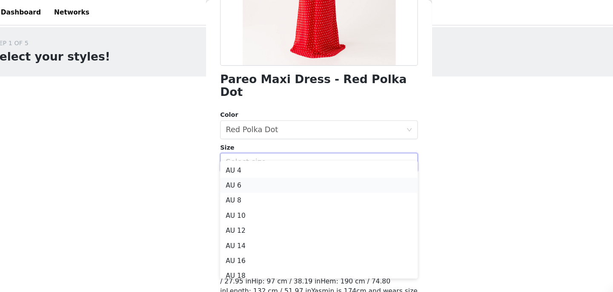
click at [252, 164] on li "AU 6" at bounding box center [306, 167] width 179 height 14
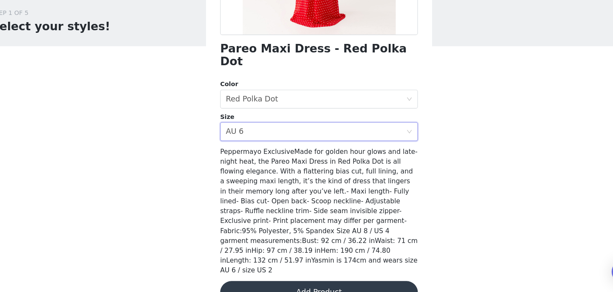
scroll to position [155, 0]
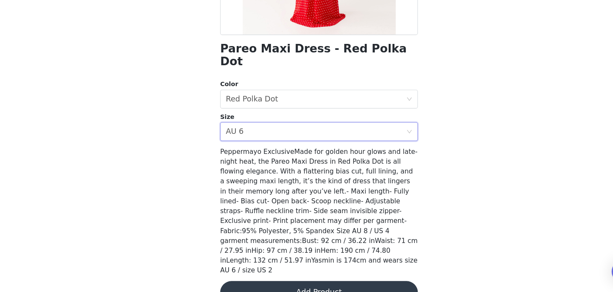
click at [365, 281] on button "Add Product" at bounding box center [306, 291] width 179 height 20
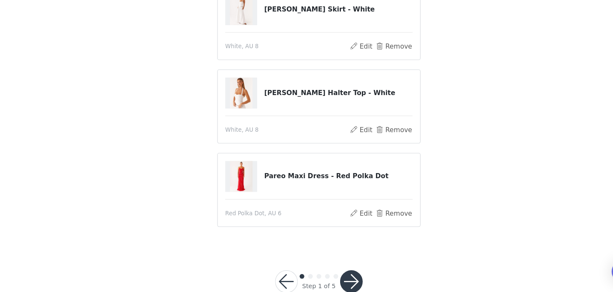
click at [338, 281] on button "button" at bounding box center [336, 282] width 20 height 20
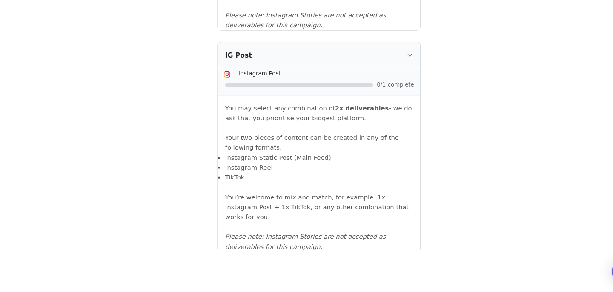
scroll to position [967, 0]
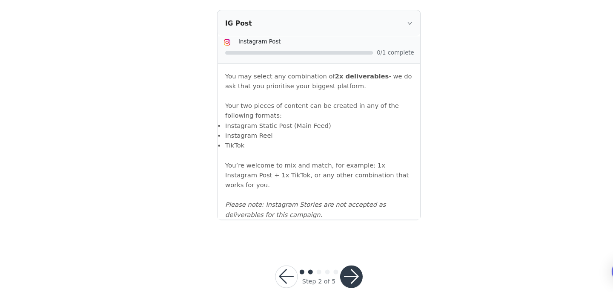
click at [332, 267] on button "button" at bounding box center [336, 277] width 20 height 20
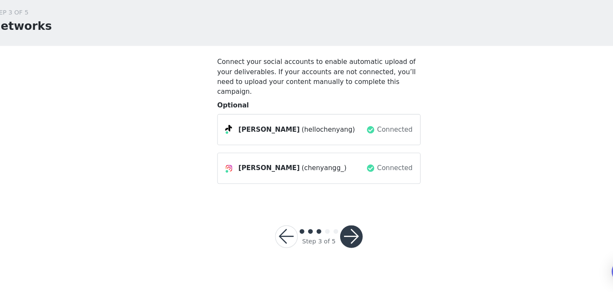
click at [338, 231] on button "button" at bounding box center [336, 241] width 20 height 20
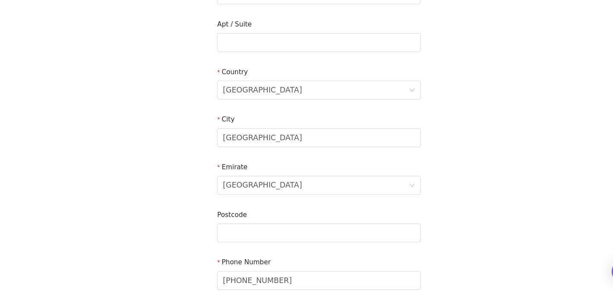
scroll to position [324, 0]
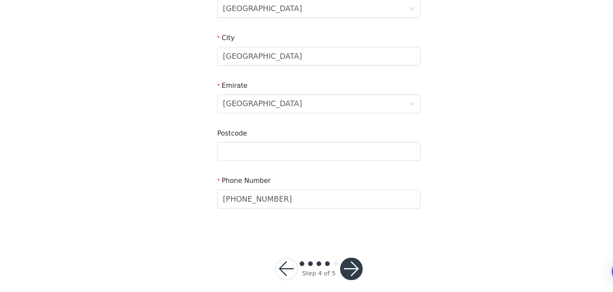
click at [335, 267] on button "button" at bounding box center [336, 270] width 20 height 20
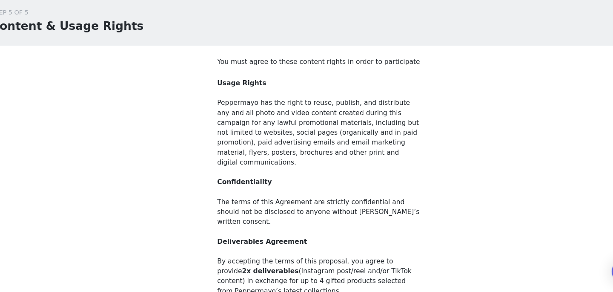
scroll to position [102, 0]
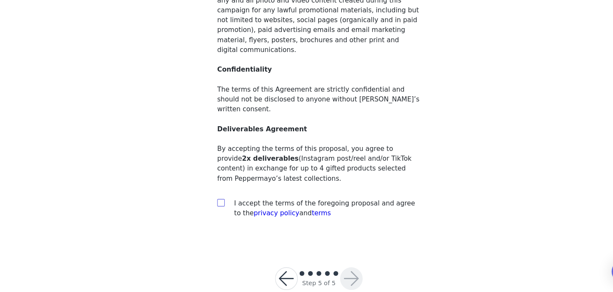
click at [219, 207] on input "checkbox" at bounding box center [218, 210] width 6 height 6
checkbox input "true"
click at [344, 269] on div at bounding box center [336, 279] width 20 height 20
click at [340, 269] on button "button" at bounding box center [336, 279] width 20 height 20
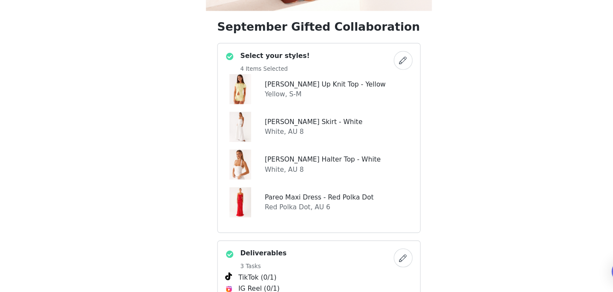
scroll to position [336, 0]
